Goal: Transaction & Acquisition: Subscribe to service/newsletter

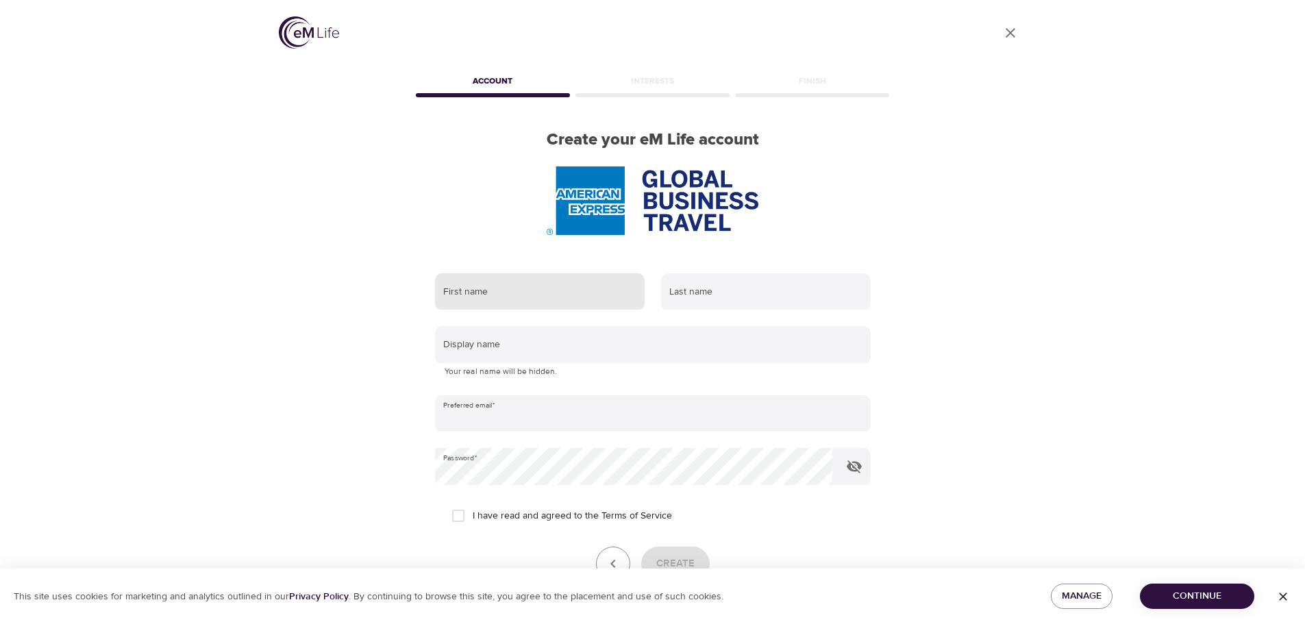
type input "[EMAIL_ADDRESS][DOMAIN_NAME]"
click at [501, 273] on input "text" at bounding box center [540, 291] width 210 height 37
type input "Darlene"
type input "Waters"
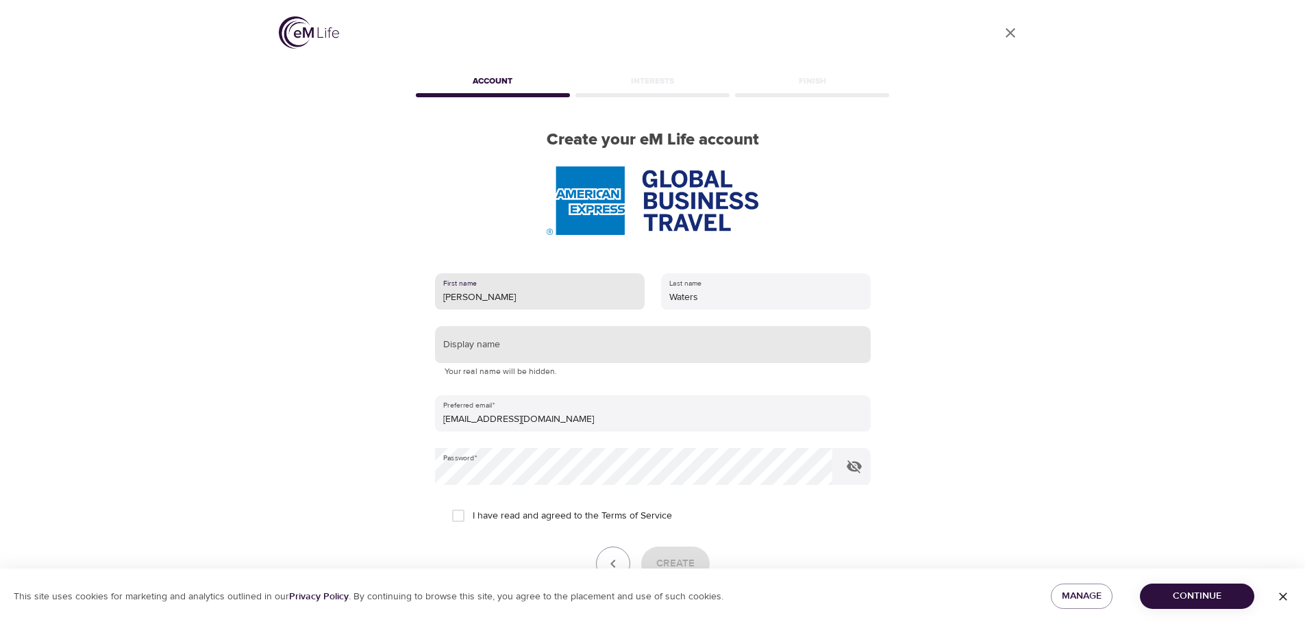
click at [538, 326] on input "text" at bounding box center [653, 344] width 436 height 37
type input "Darlenejoy"
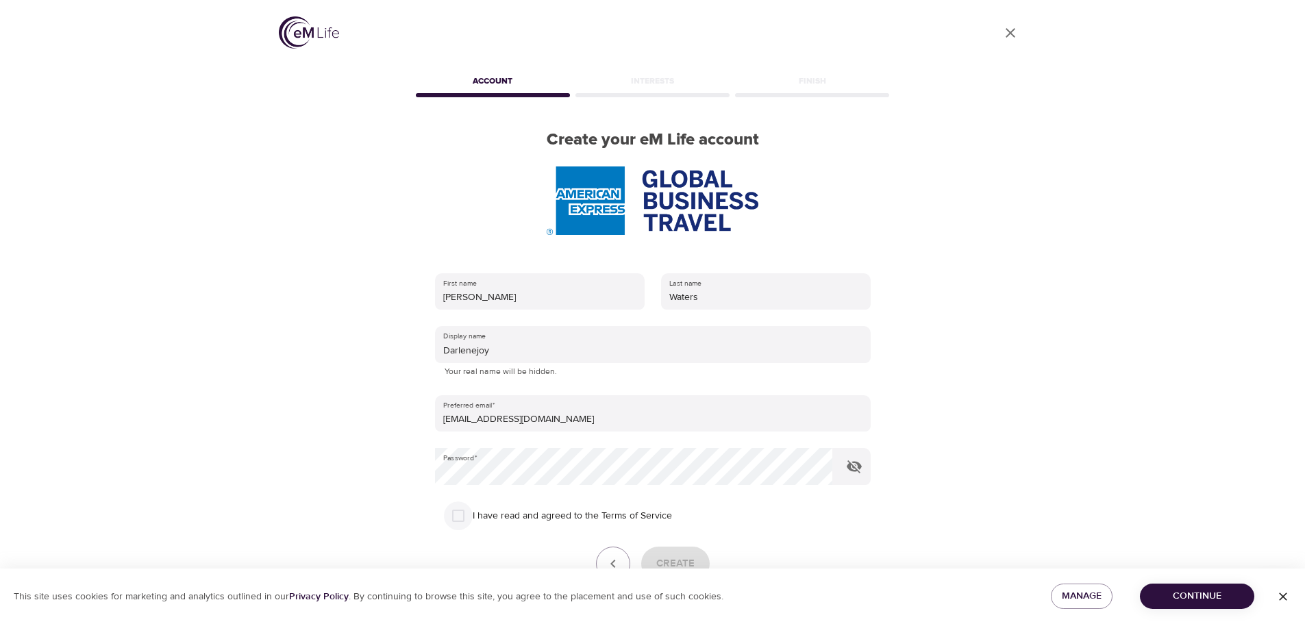
click at [461, 501] on input "I have read and agreed to the Terms of Service" at bounding box center [458, 515] width 29 height 29
checkbox input "true"
click at [663, 555] on span "Create" at bounding box center [675, 564] width 38 height 18
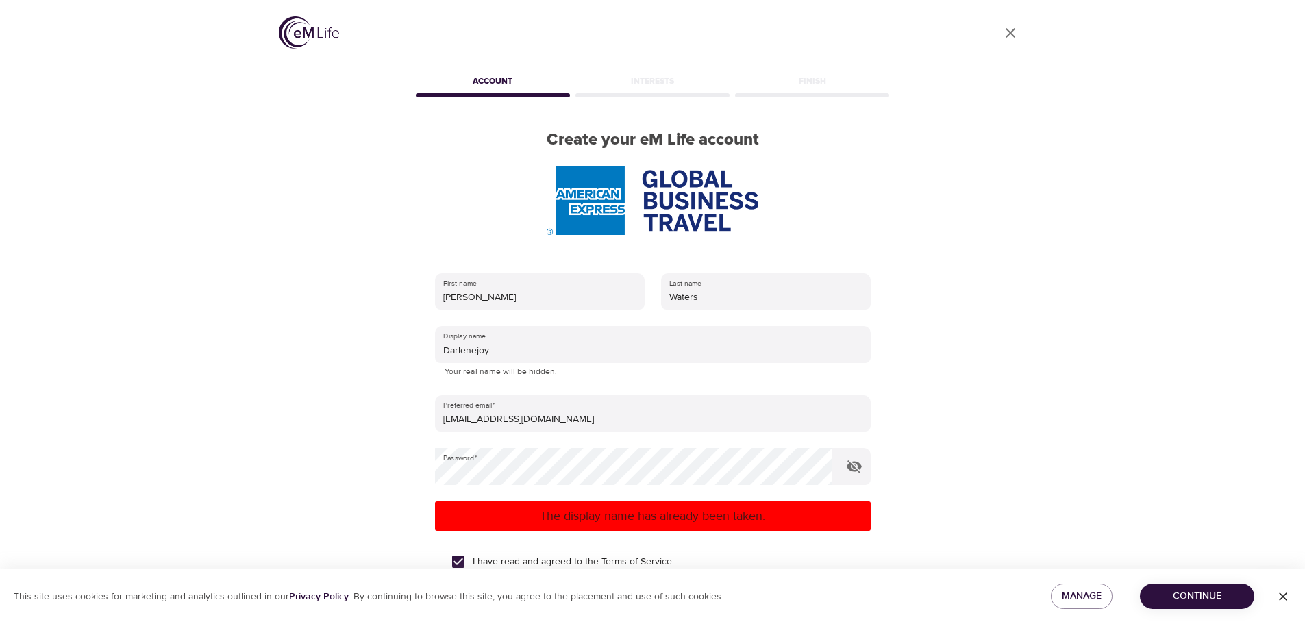
click at [730, 507] on p "The display name has already been taken." at bounding box center [652, 516] width 425 height 18
click at [849, 460] on icon "button" at bounding box center [854, 466] width 15 height 13
click at [1161, 592] on span "Continue" at bounding box center [1197, 596] width 92 height 17
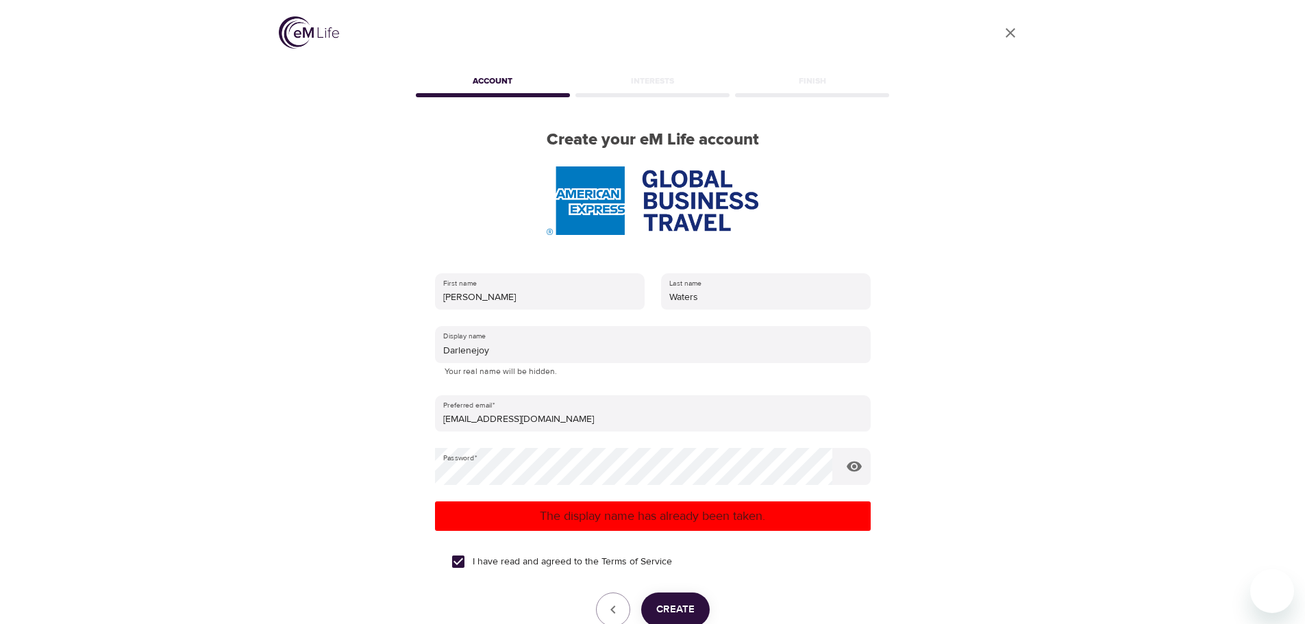
click at [215, 131] on div "User Profile Account Interests Finish Create your eM Life account First name Da…" at bounding box center [652, 312] width 1305 height 624
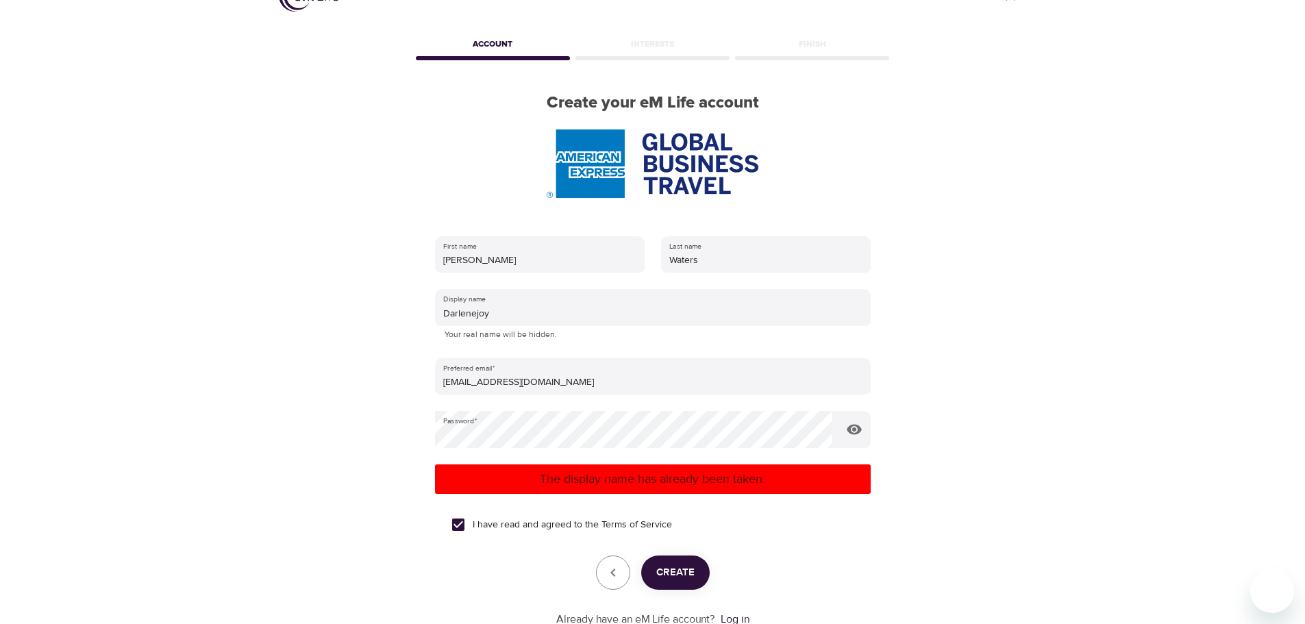
scroll to position [71, 0]
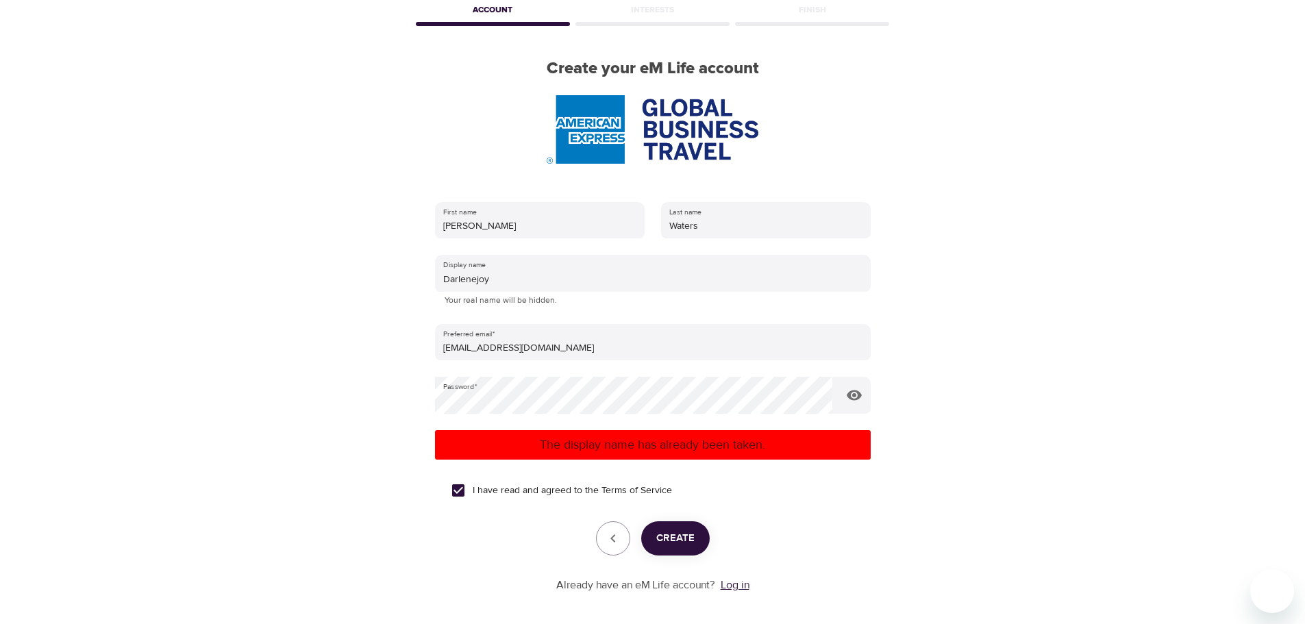
click at [744, 578] on link "Log in" at bounding box center [735, 585] width 29 height 14
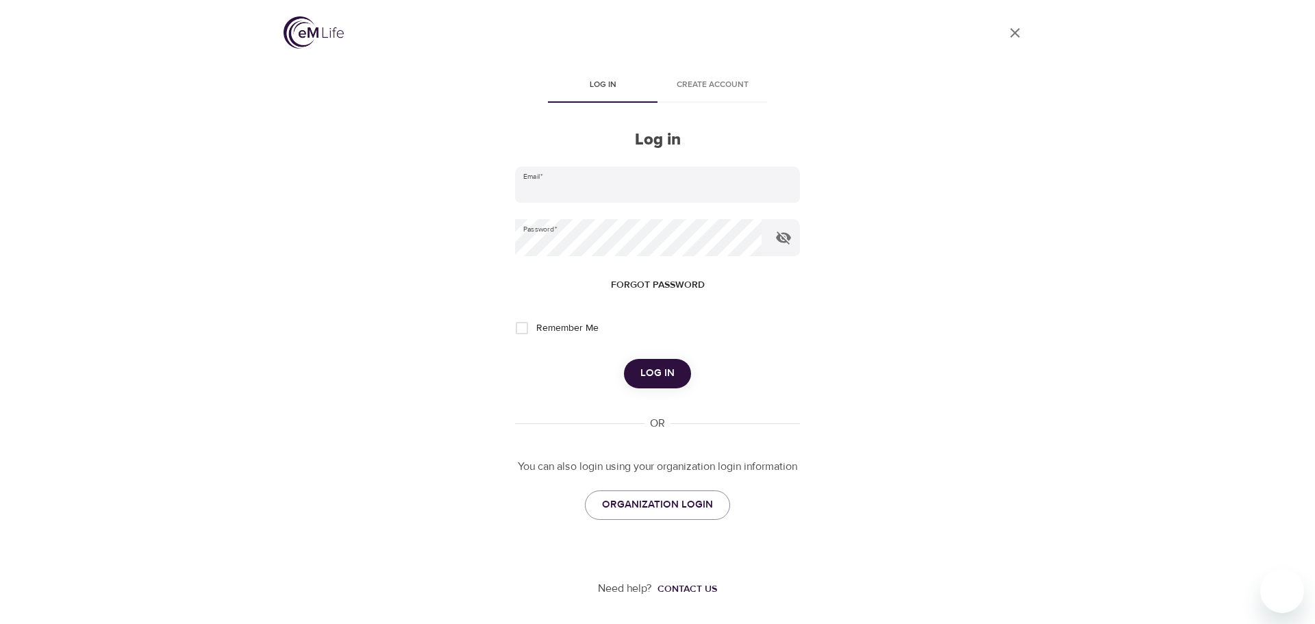
type input "[EMAIL_ADDRESS][DOMAIN_NAME]"
click at [666, 367] on span "Log in" at bounding box center [657, 373] width 34 height 18
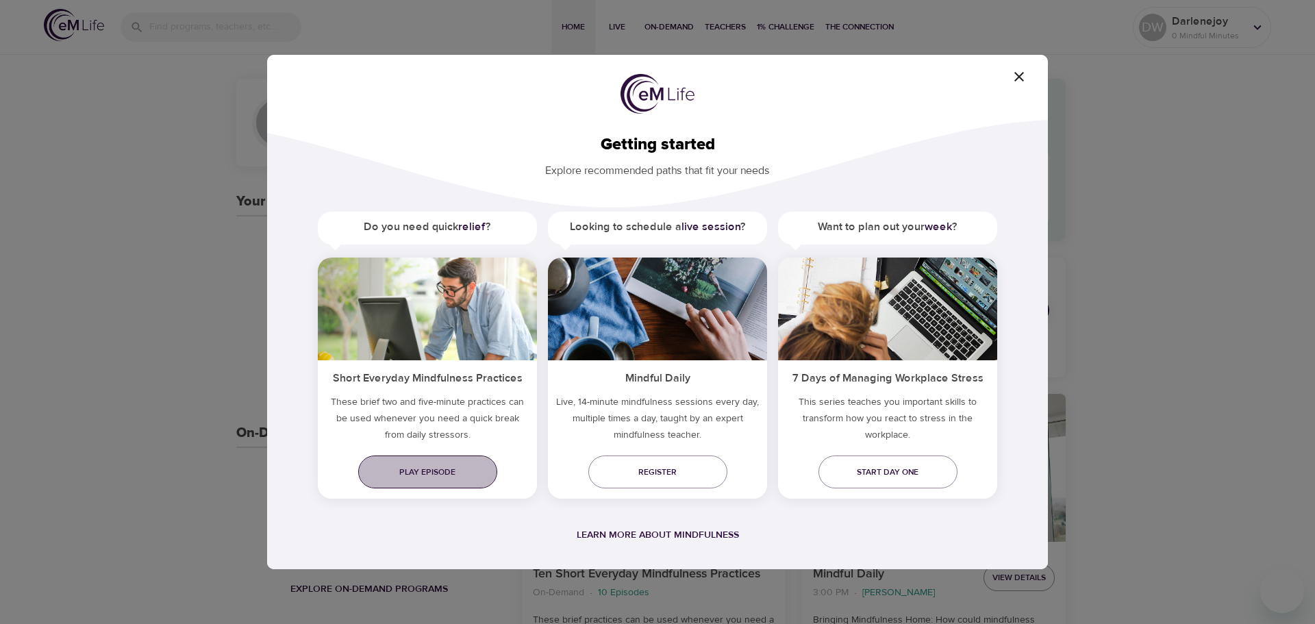
click at [431, 471] on span "Play episode" at bounding box center [427, 472] width 117 height 14
